Goal: Transaction & Acquisition: Purchase product/service

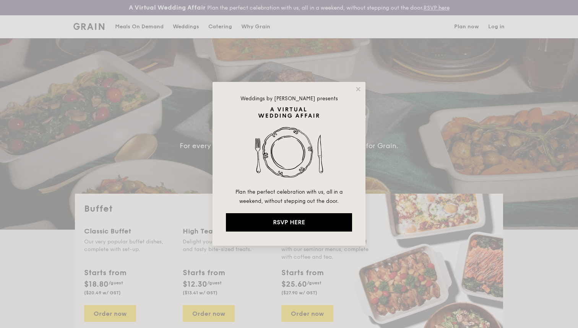
select select
click at [358, 91] on icon at bounding box center [358, 89] width 7 height 7
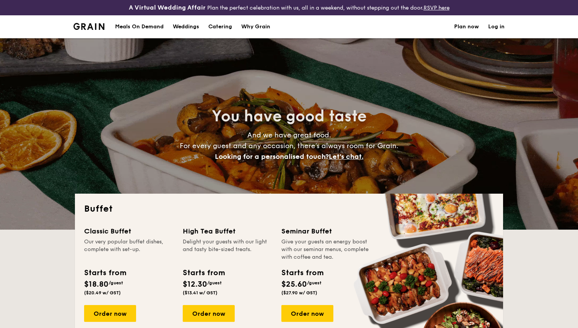
click at [145, 27] on div "Meals On Demand" at bounding box center [139, 26] width 49 height 23
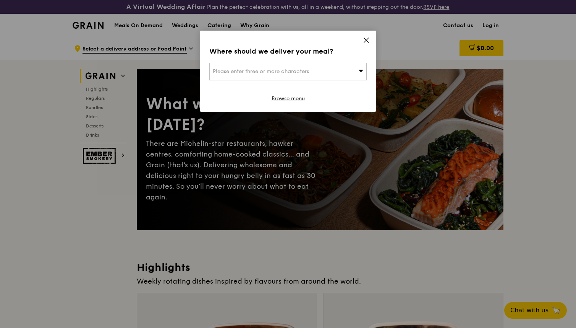
click at [368, 40] on icon at bounding box center [366, 40] width 7 height 7
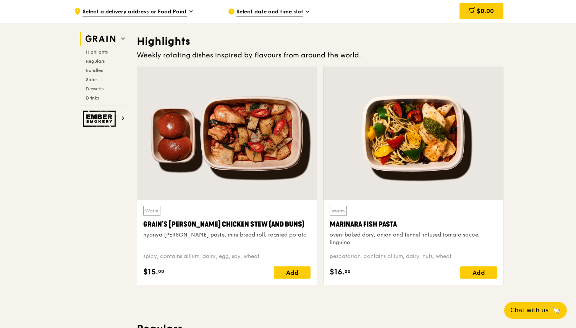
scroll to position [227, 0]
